Goal: Information Seeking & Learning: Learn about a topic

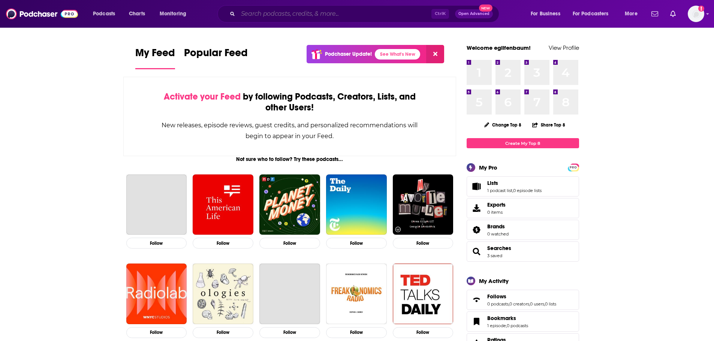
click at [382, 17] on input "Search podcasts, credits, & more..." at bounding box center [334, 14] width 193 height 12
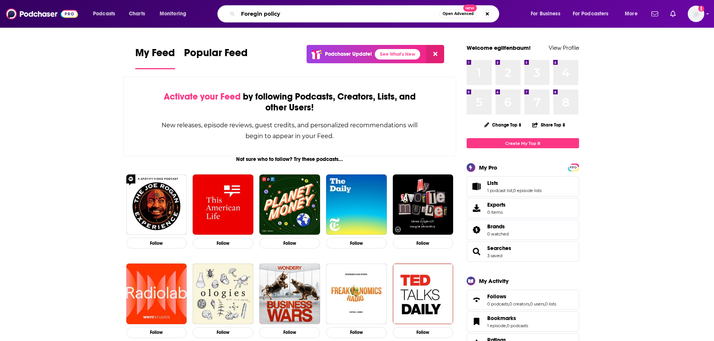
click at [258, 12] on input "Foregin policy" at bounding box center [338, 14] width 201 height 12
type input "Foreign policy"
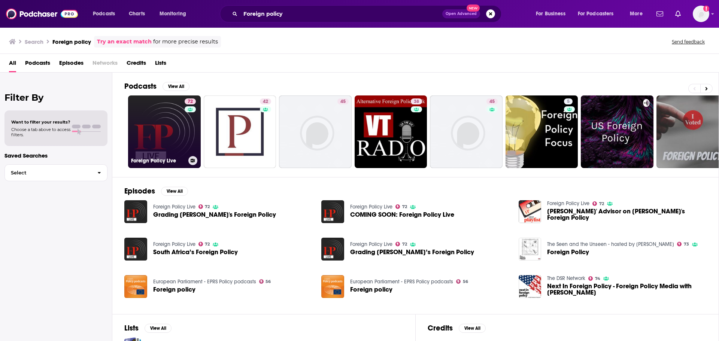
click at [166, 132] on link "72 Foreign Policy Live" at bounding box center [164, 132] width 73 height 73
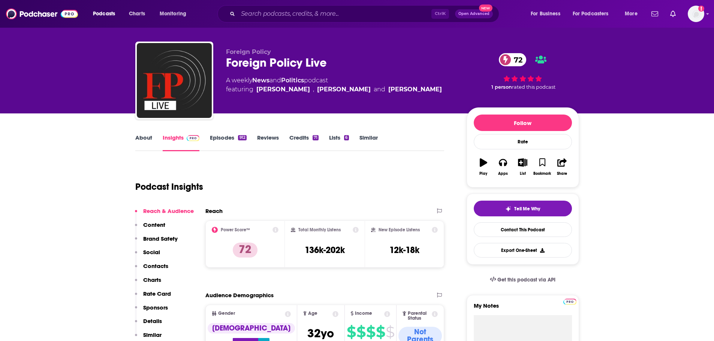
scroll to position [44, 0]
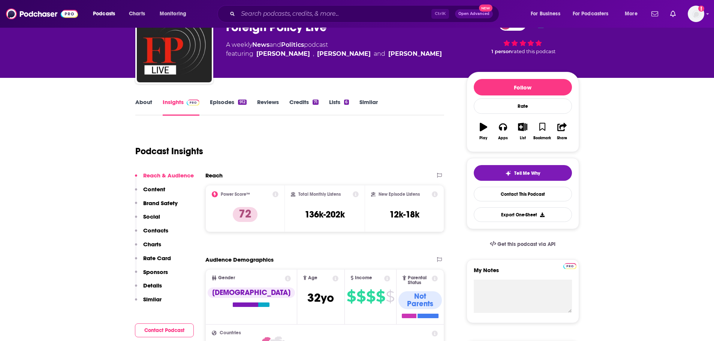
click at [223, 102] on link "Episodes 912" at bounding box center [228, 107] width 36 height 17
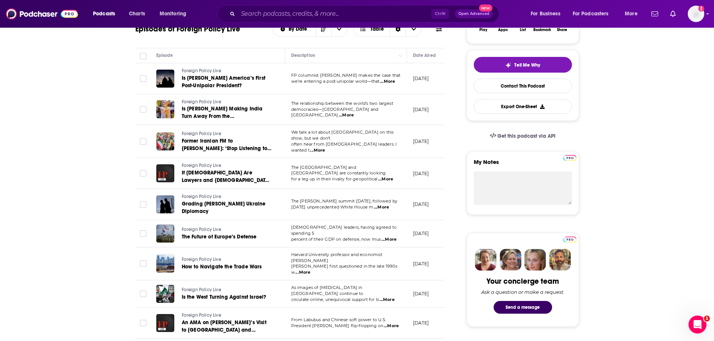
scroll to position [153, 0]
